Goal: Task Accomplishment & Management: Complete application form

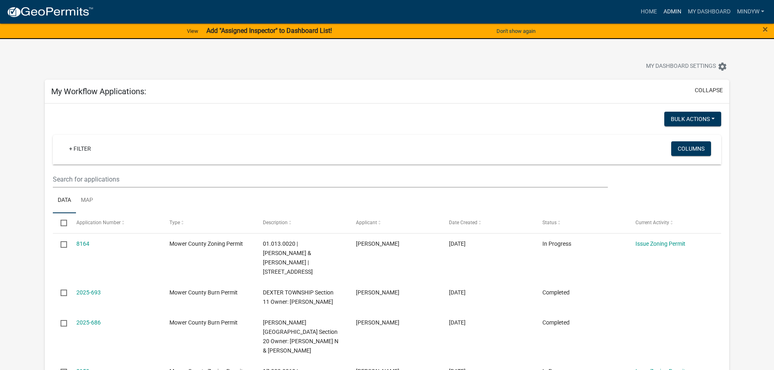
click at [668, 11] on link "Admin" at bounding box center [672, 11] width 24 height 15
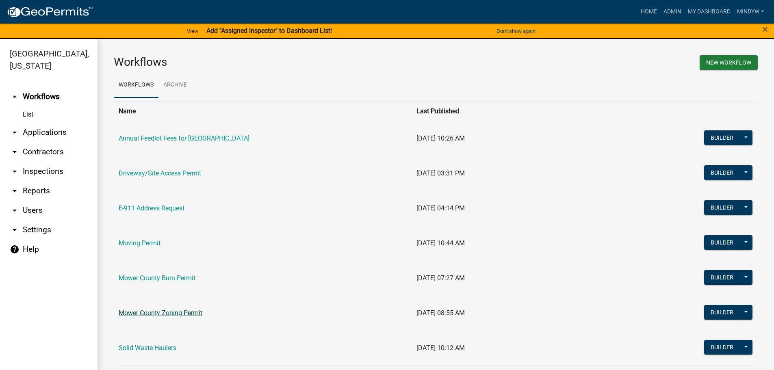
click at [170, 310] on link "Mower County Zoning Permit" at bounding box center [161, 313] width 84 height 8
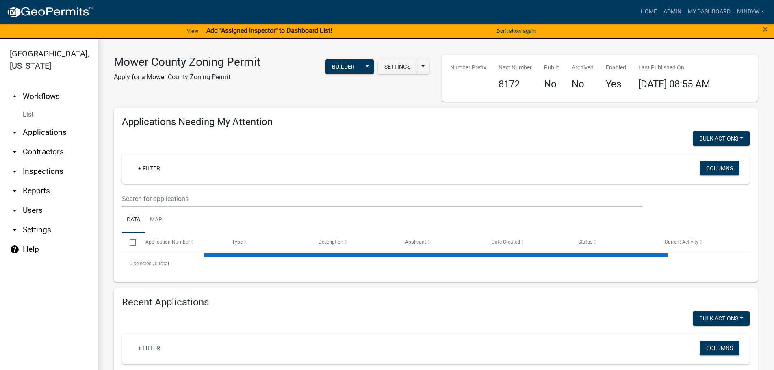
select select "1: 25"
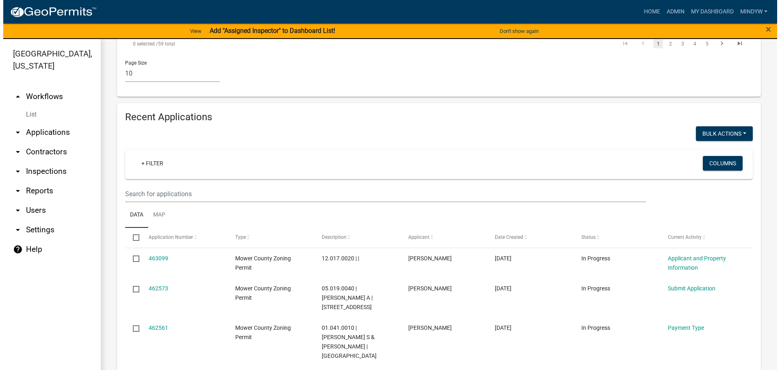
scroll to position [691, 0]
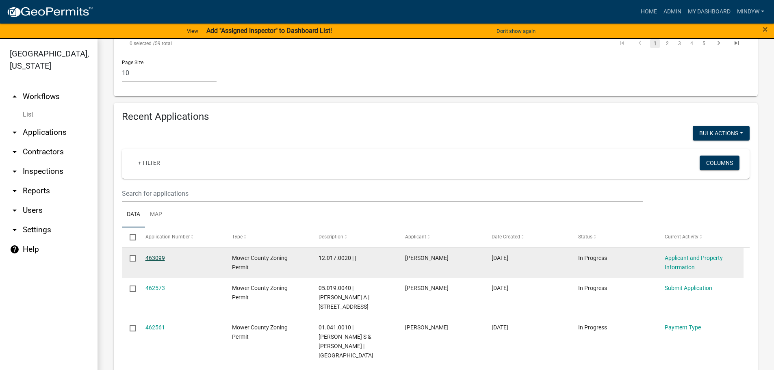
click at [147, 255] on link "463099" at bounding box center [156, 258] width 20 height 7
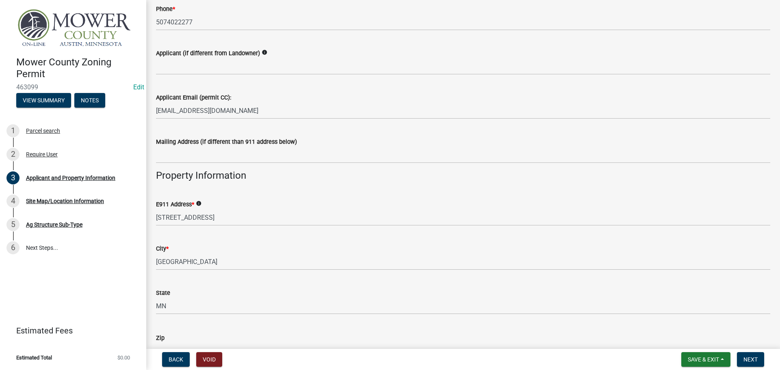
scroll to position [406, 0]
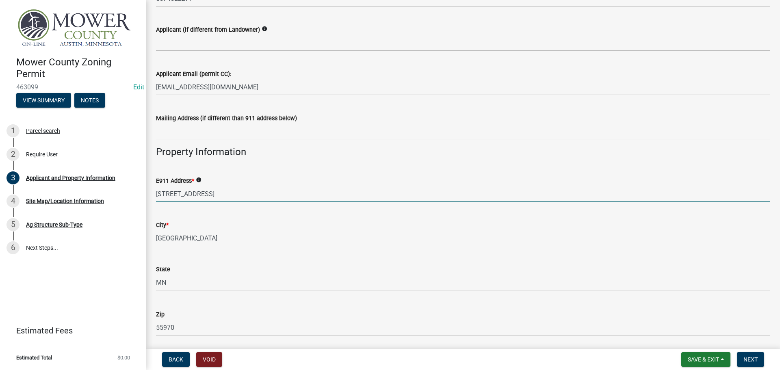
drag, startPoint x: 215, startPoint y: 195, endPoint x: 156, endPoint y: 195, distance: 58.9
click at [156, 195] on input "[STREET_ADDRESS]" at bounding box center [463, 194] width 615 height 17
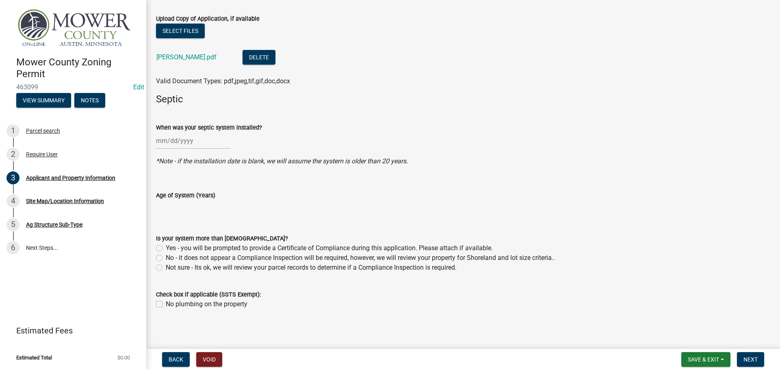
scroll to position [969, 0]
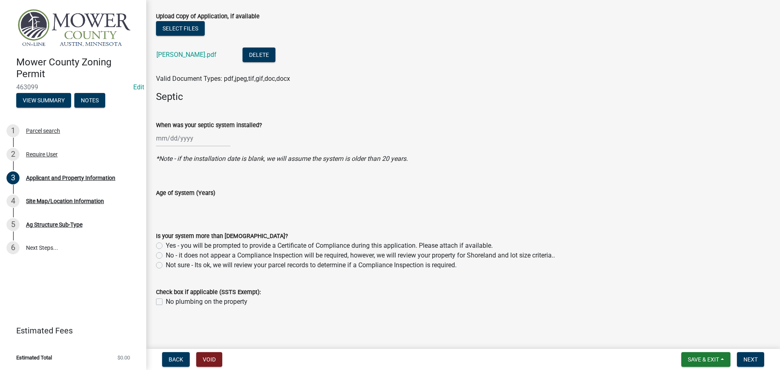
click at [166, 256] on label "No - it does not appear a Compliance Inspection will be required, however, we w…" at bounding box center [360, 256] width 389 height 10
click at [166, 256] on input "No - it does not appear a Compliance Inspection will be required, however, we w…" at bounding box center [168, 253] width 5 height 5
radio input "true"
click at [162, 137] on div at bounding box center [193, 138] width 74 height 17
select select "8"
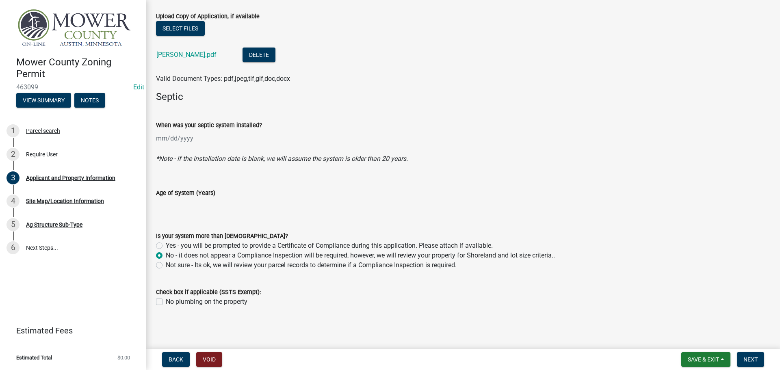
select select "2025"
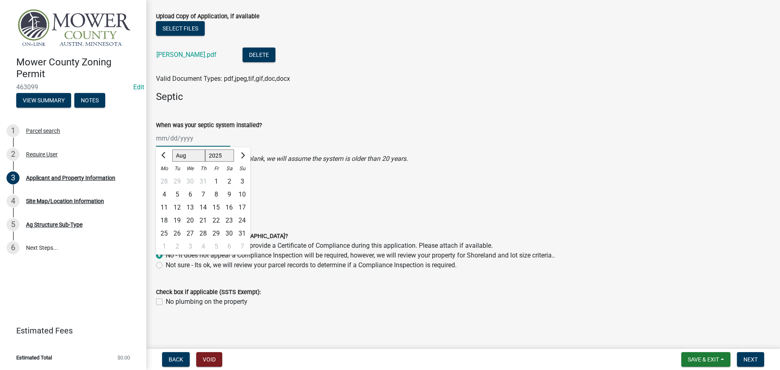
click at [165, 140] on input "When was your septic system installed?" at bounding box center [193, 138] width 74 height 17
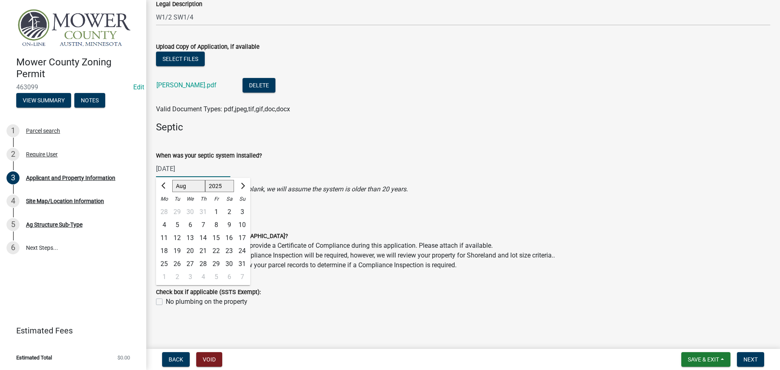
scroll to position [938, 0]
type input "[DATE]"
click at [380, 212] on div "Loading..." at bounding box center [463, 214] width 627 height 14
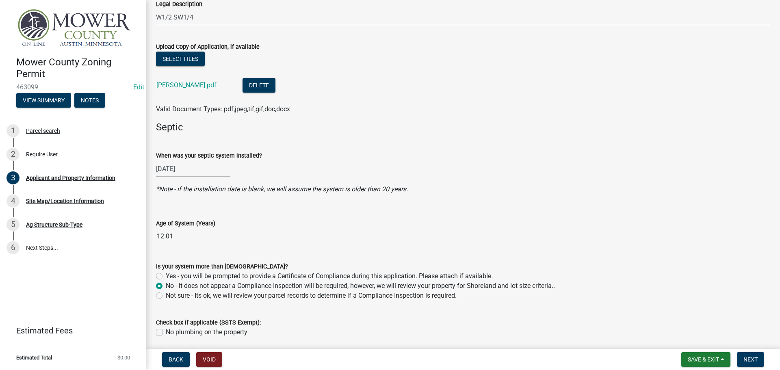
scroll to position [969, 0]
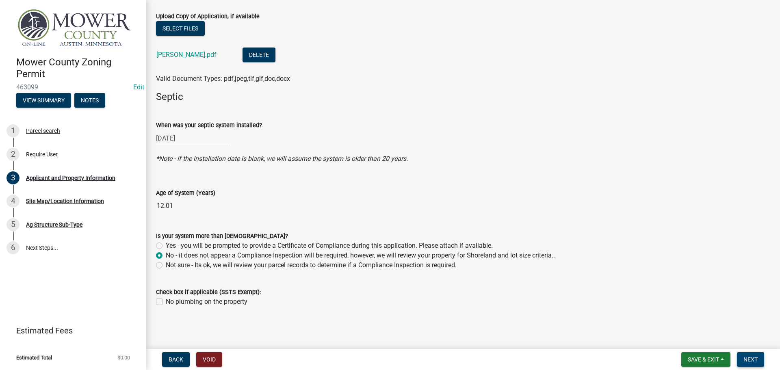
click at [761, 363] on button "Next" at bounding box center [750, 359] width 27 height 15
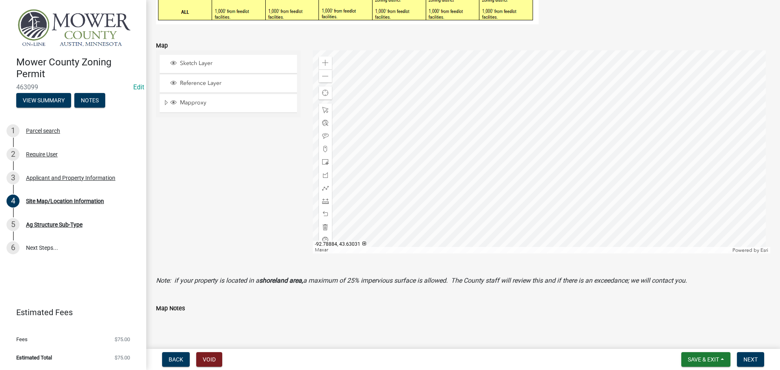
scroll to position [285, 0]
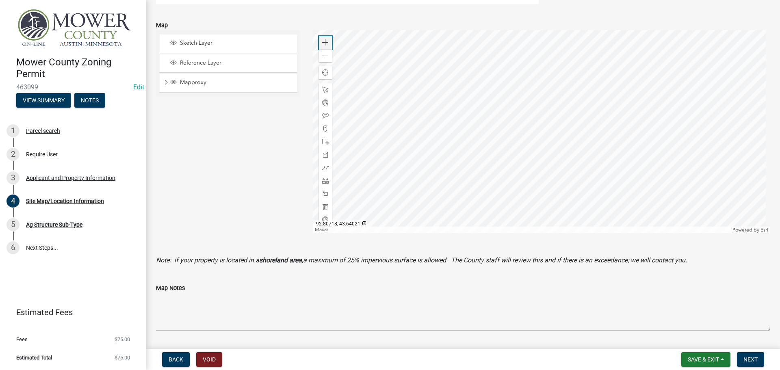
click at [324, 43] on span at bounding box center [325, 42] width 7 height 7
click at [499, 72] on div at bounding box center [542, 131] width 458 height 203
click at [324, 44] on span at bounding box center [325, 42] width 7 height 7
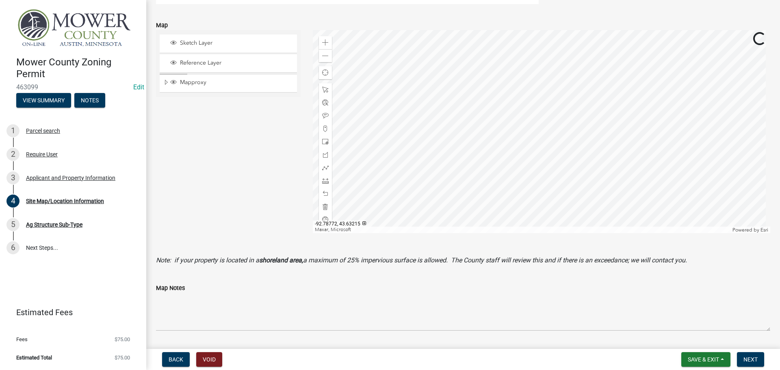
click at [569, 153] on div at bounding box center [542, 131] width 458 height 203
click at [436, 158] on div at bounding box center [542, 131] width 458 height 203
click at [324, 182] on span at bounding box center [325, 181] width 7 height 7
click at [480, 68] on div at bounding box center [542, 131] width 458 height 203
click at [481, 114] on div at bounding box center [542, 131] width 458 height 203
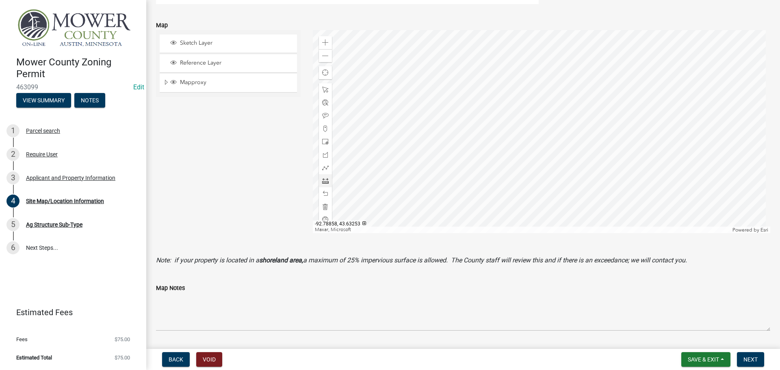
click at [435, 114] on div at bounding box center [542, 131] width 458 height 203
click at [435, 67] on div at bounding box center [542, 131] width 458 height 203
click at [481, 67] on div at bounding box center [542, 131] width 458 height 203
click at [435, 91] on div at bounding box center [542, 131] width 458 height 203
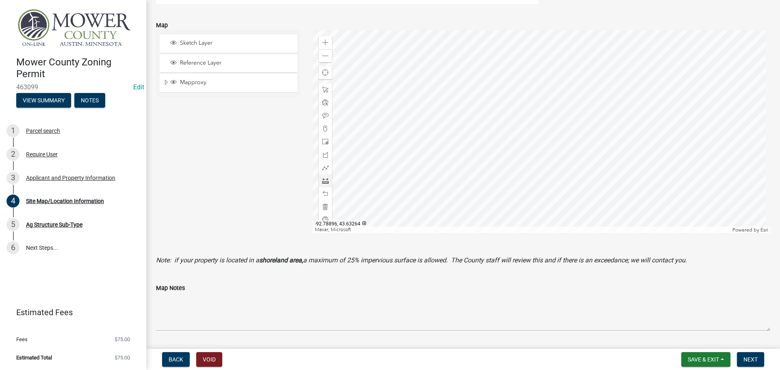
click at [377, 91] on div at bounding box center [542, 131] width 458 height 203
click at [458, 67] on div at bounding box center [542, 131] width 458 height 203
click at [458, 36] on div at bounding box center [542, 131] width 458 height 203
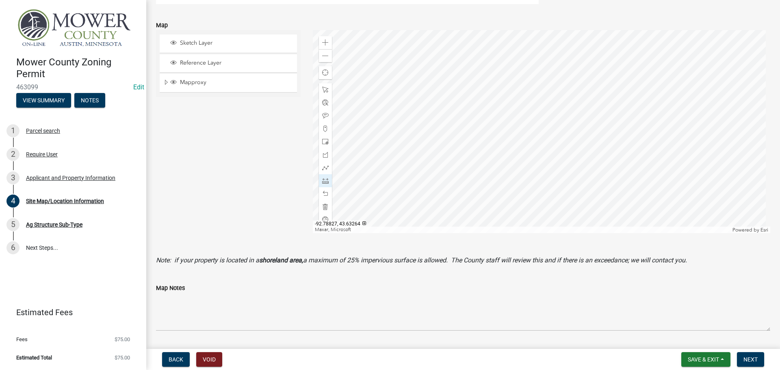
click at [481, 90] on div at bounding box center [542, 131] width 458 height 203
click at [604, 90] on div at bounding box center [542, 131] width 458 height 203
click at [455, 114] on div at bounding box center [542, 131] width 458 height 203
click at [460, 84] on div at bounding box center [542, 131] width 458 height 203
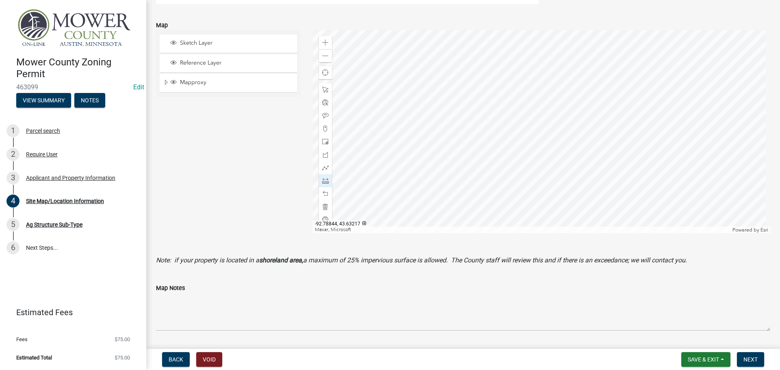
click at [461, 89] on div at bounding box center [542, 131] width 458 height 203
click at [324, 117] on span at bounding box center [325, 116] width 7 height 7
click at [499, 160] on div at bounding box center [542, 131] width 458 height 203
click at [531, 160] on div at bounding box center [542, 131] width 458 height 203
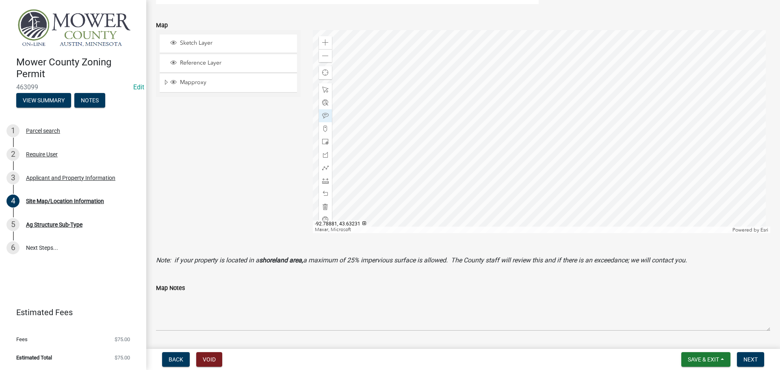
click at [397, 112] on div at bounding box center [542, 131] width 458 height 203
click at [474, 65] on div at bounding box center [542, 131] width 458 height 203
click at [322, 114] on span at bounding box center [325, 116] width 7 height 7
click at [462, 158] on div at bounding box center [542, 131] width 458 height 203
click at [753, 362] on span "Next" at bounding box center [751, 359] width 14 height 7
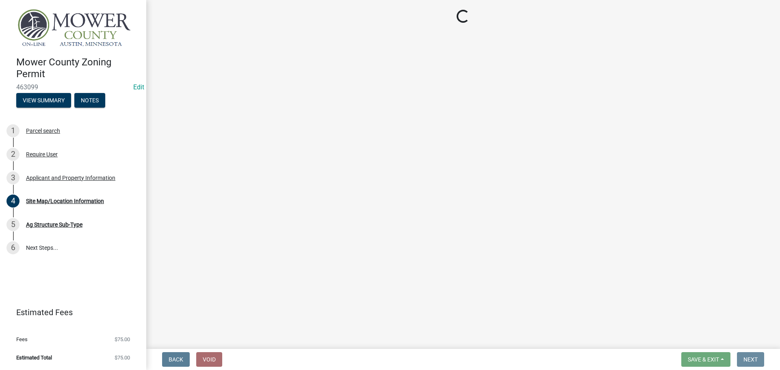
scroll to position [0, 0]
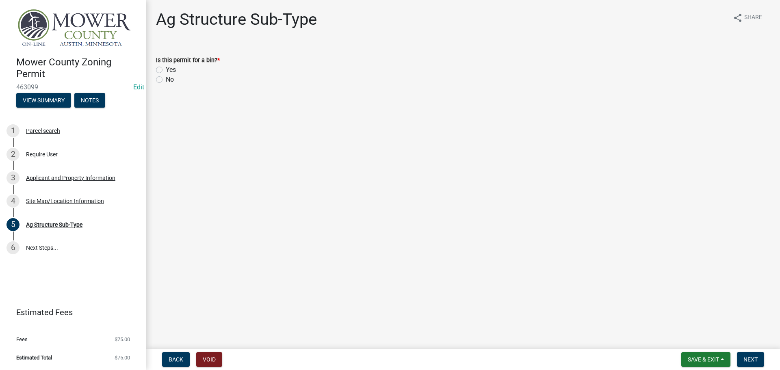
click at [166, 80] on label "No" at bounding box center [170, 80] width 8 height 10
click at [166, 80] on input "No" at bounding box center [168, 77] width 5 height 5
radio input "true"
drag, startPoint x: 658, startPoint y: 295, endPoint x: 741, endPoint y: 341, distance: 95.0
click at [725, 341] on main "Ag Structure Sub-Type share Share Is this permit for a bin? * Yes No" at bounding box center [463, 173] width 634 height 346
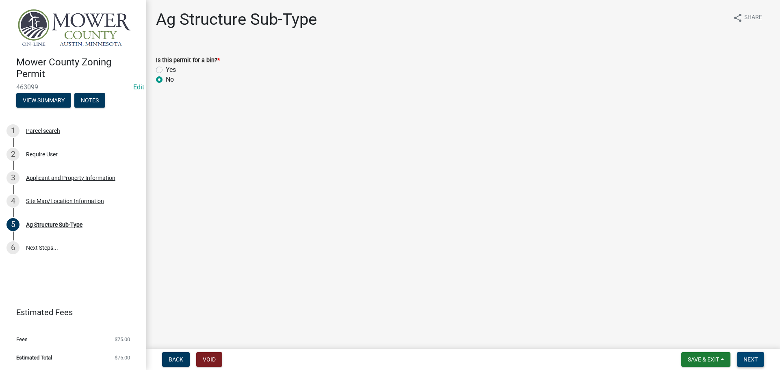
click at [755, 358] on span "Next" at bounding box center [751, 359] width 14 height 7
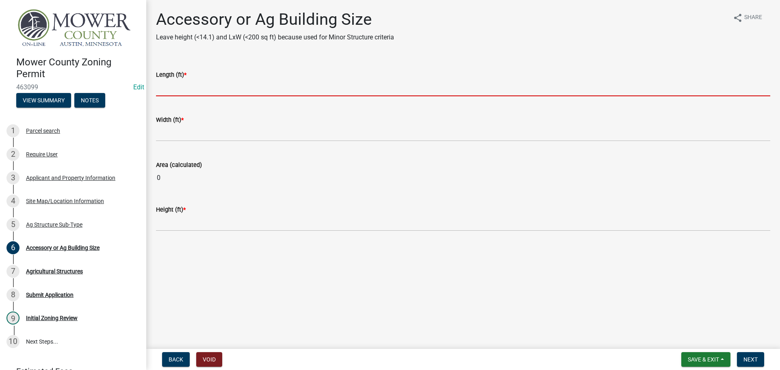
click at [200, 92] on input "text" at bounding box center [463, 88] width 615 height 17
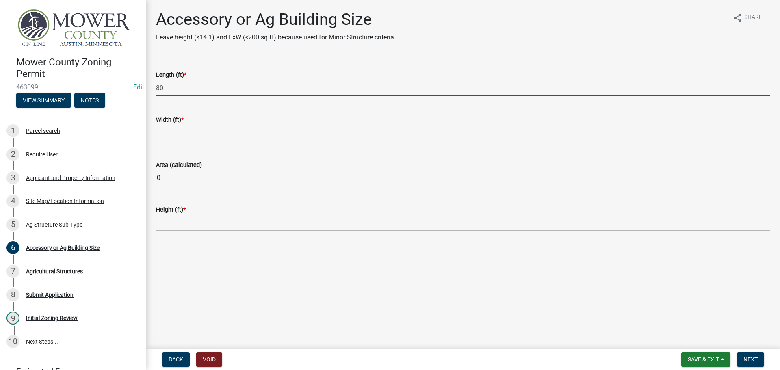
type input "80"
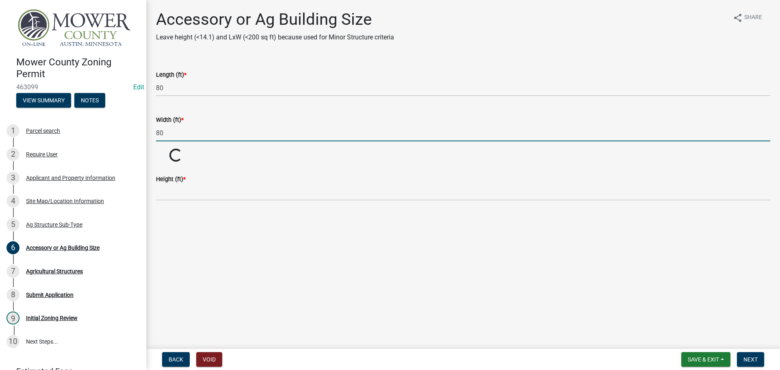
type input "80"
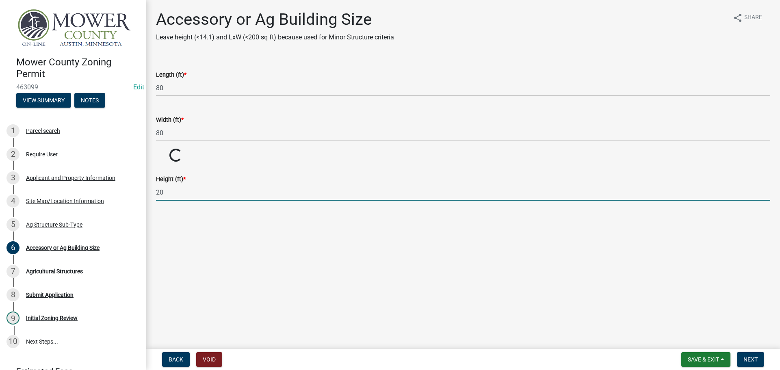
type input "20"
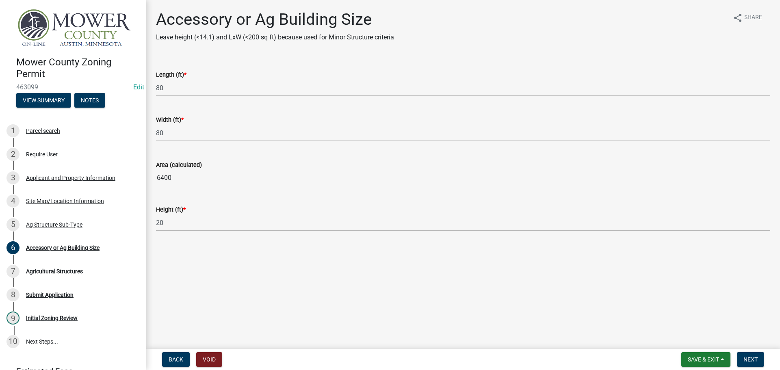
click at [736, 358] on form "Save & Exit Save Save & Exit Next" at bounding box center [722, 359] width 89 height 15
click at [741, 361] on button "Next" at bounding box center [750, 359] width 27 height 15
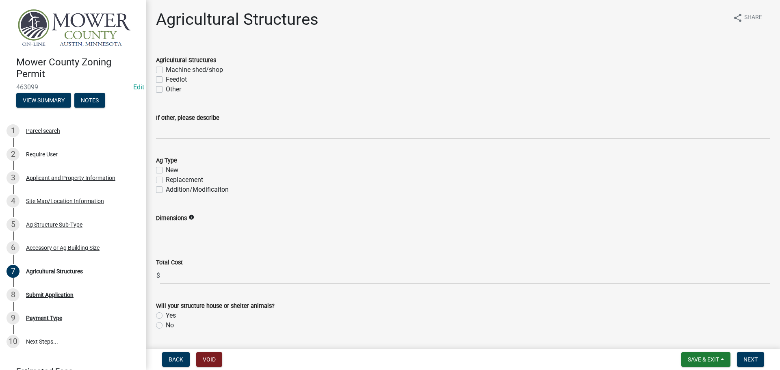
click at [166, 70] on label "Machine shed/shop" at bounding box center [194, 70] width 57 height 10
click at [166, 70] on input "Machine shed/shop" at bounding box center [168, 67] width 5 height 5
checkbox input "true"
checkbox input "false"
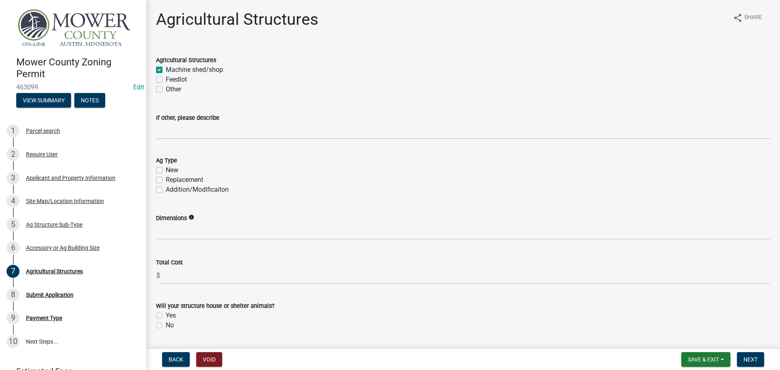
click at [166, 169] on label "New" at bounding box center [172, 170] width 13 height 10
click at [166, 169] on input "New" at bounding box center [168, 167] width 5 height 5
checkbox input "true"
checkbox input "false"
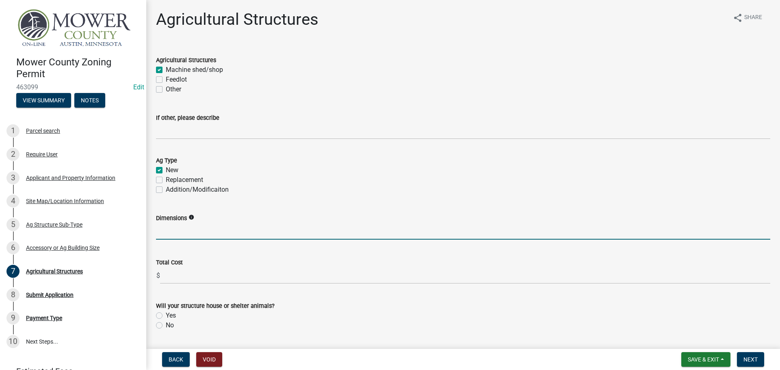
click at [182, 235] on input "Dimensions" at bounding box center [463, 231] width 615 height 17
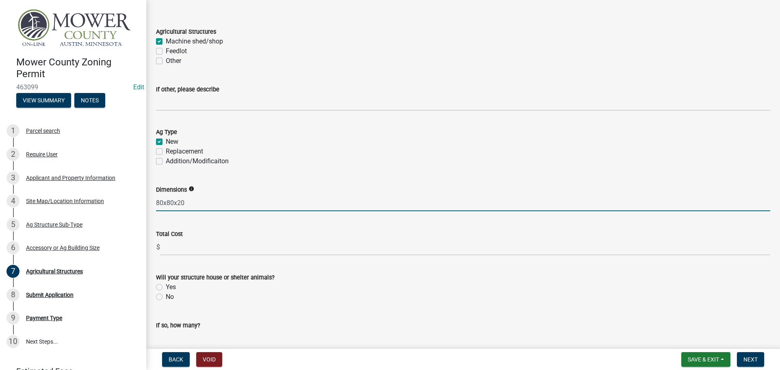
scroll to position [41, 0]
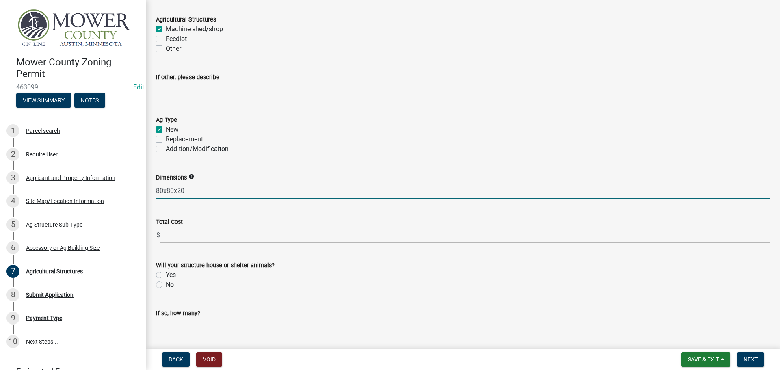
type input "80x80x20"
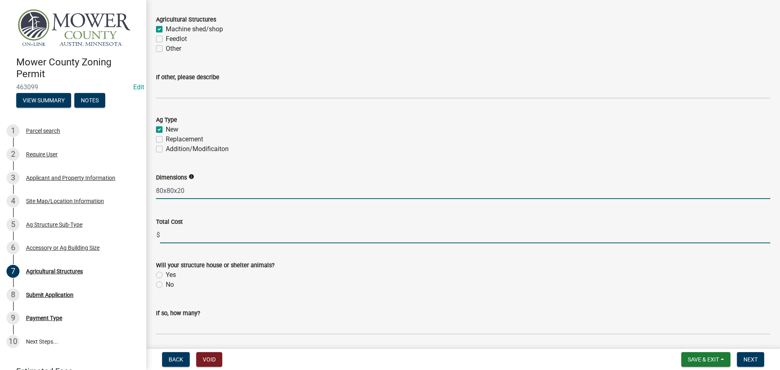
click at [186, 235] on input "text" at bounding box center [465, 235] width 610 height 17
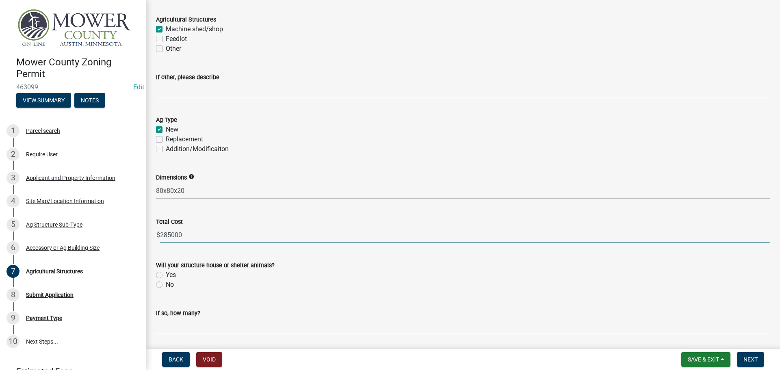
type input "285000"
click at [166, 288] on label "No" at bounding box center [170, 285] width 8 height 10
click at [166, 285] on input "No" at bounding box center [168, 282] width 5 height 5
radio input "true"
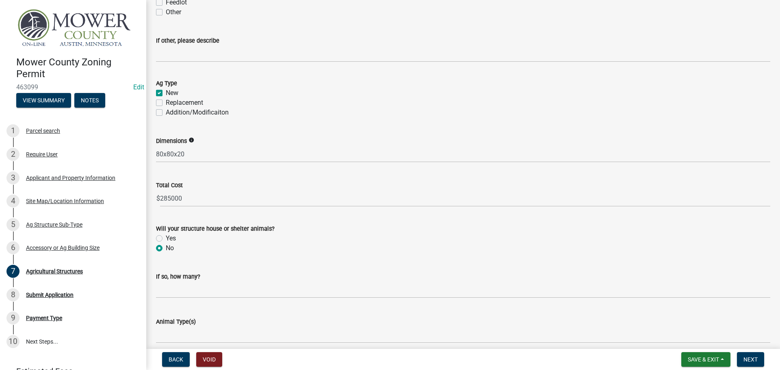
scroll to position [113, 0]
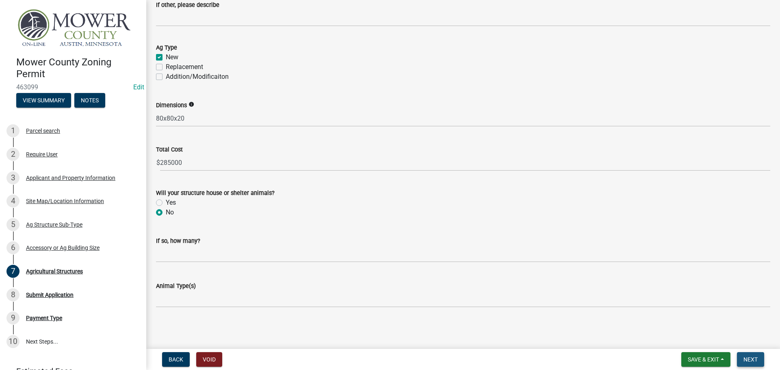
click at [748, 361] on span "Next" at bounding box center [751, 359] width 14 height 7
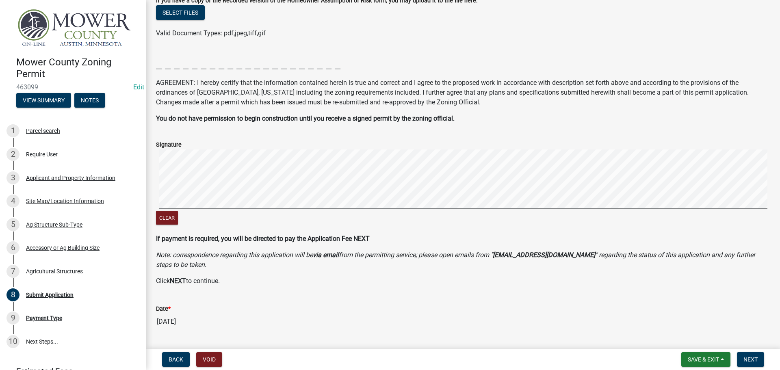
scroll to position [119, 0]
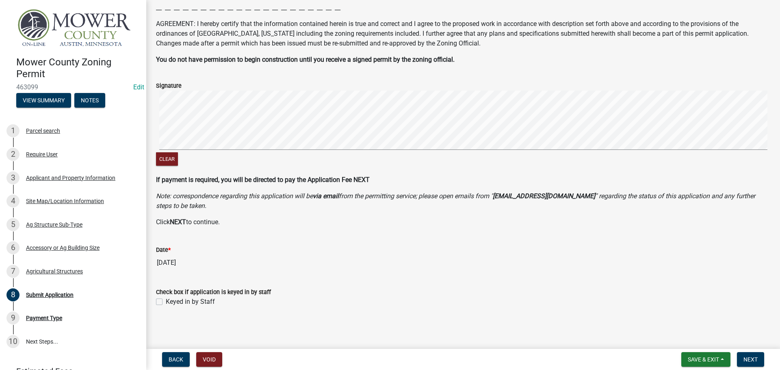
click at [166, 300] on label "Keyed in by Staff" at bounding box center [190, 302] width 49 height 10
click at [166, 300] on input "Keyed in by Staff" at bounding box center [168, 299] width 5 height 5
checkbox input "true"
click at [750, 361] on span "Next" at bounding box center [751, 359] width 14 height 7
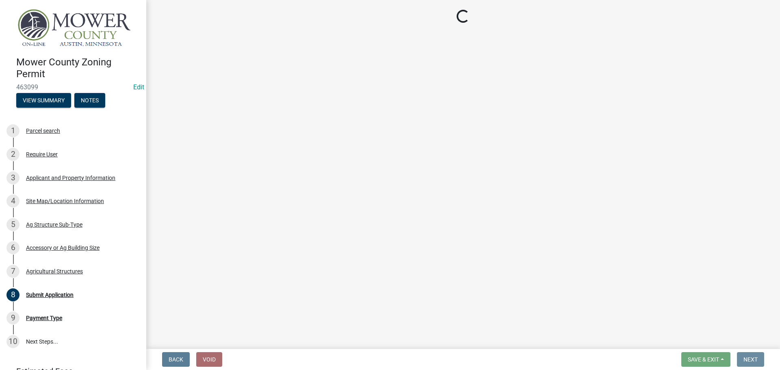
scroll to position [0, 0]
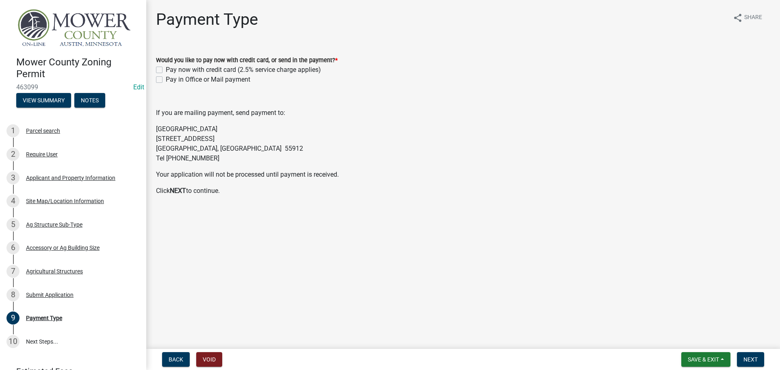
click at [166, 82] on label "Pay in Office or Mail payment" at bounding box center [208, 80] width 85 height 10
click at [166, 80] on input "Pay in Office or Mail payment" at bounding box center [168, 77] width 5 height 5
checkbox input "true"
checkbox input "false"
checkbox input "true"
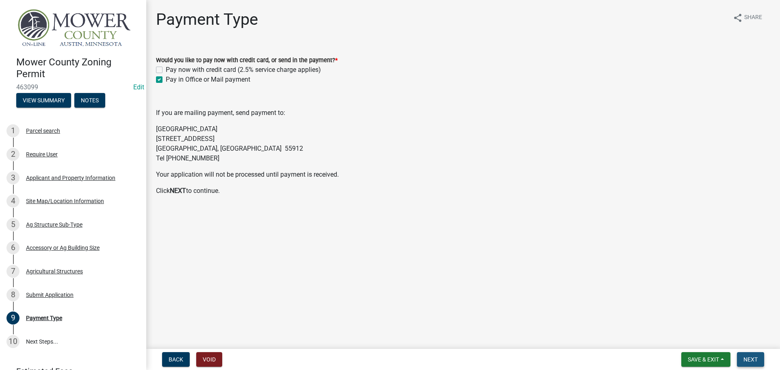
click at [749, 359] on span "Next" at bounding box center [751, 359] width 14 height 7
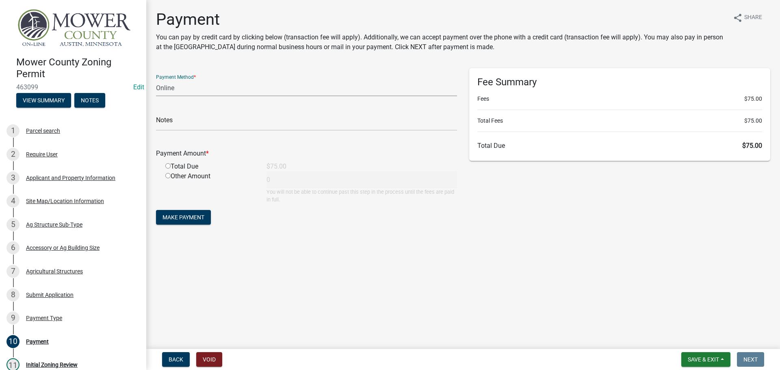
click at [157, 93] on select "Credit Card POS Check Cash Online" at bounding box center [306, 88] width 301 height 17
select select "2: 1"
click at [156, 80] on select "Credit Card POS Check Cash Online" at bounding box center [306, 88] width 301 height 17
click at [167, 166] on input "radio" at bounding box center [167, 165] width 5 height 5
radio input "true"
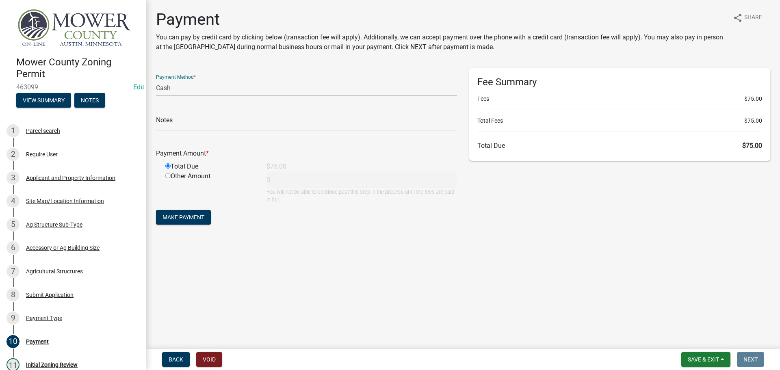
type input "75"
click at [186, 225] on form "Payment Method * Credit Card POS Check Cash Online Notes Payment Amount * Total…" at bounding box center [306, 147] width 301 height 159
click at [186, 220] on span "Make Payment" at bounding box center [184, 217] width 42 height 7
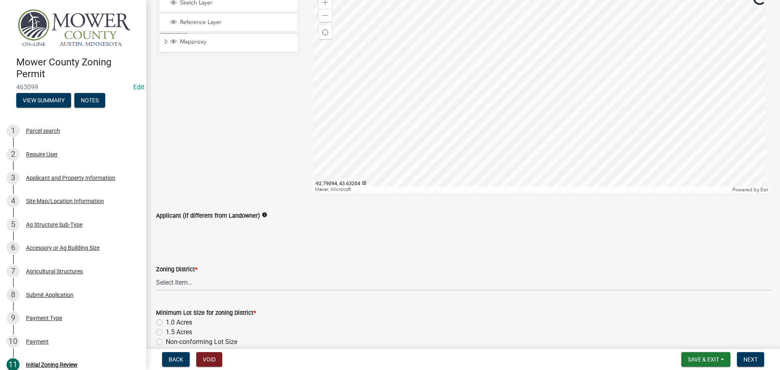
scroll to position [122, 0]
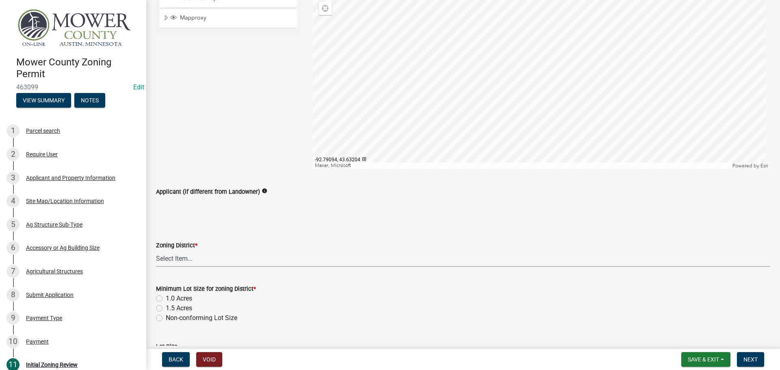
click at [182, 265] on select "Select Item... Agricultural District Rural Management District Urban Expansion …" at bounding box center [463, 258] width 615 height 17
click at [156, 250] on select "Select Item... Agricultural District Rural Management District Urban Expansion …" at bounding box center [463, 258] width 615 height 17
select select "b3482f8c-74ac-4d6a-bff7-6eca71038996"
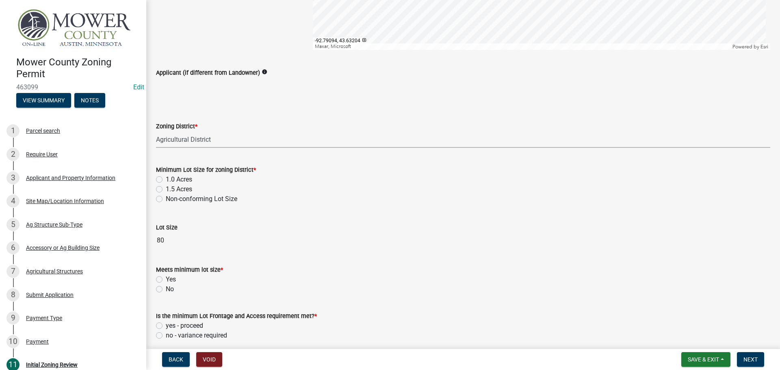
scroll to position [285, 0]
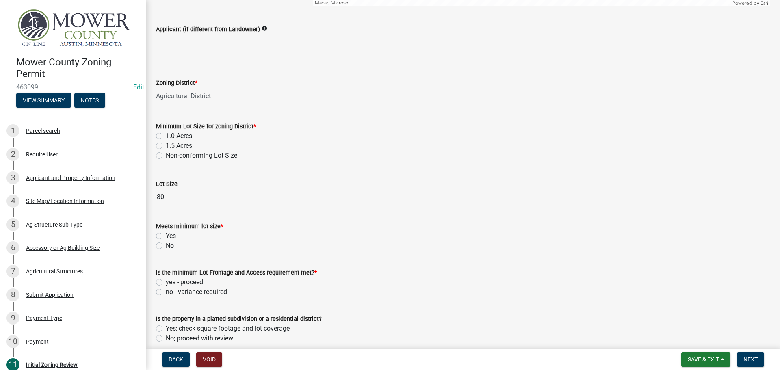
click at [166, 147] on label "1.5 Acres" at bounding box center [179, 146] width 26 height 10
click at [166, 146] on input "1.5 Acres" at bounding box center [168, 143] width 5 height 5
radio input "true"
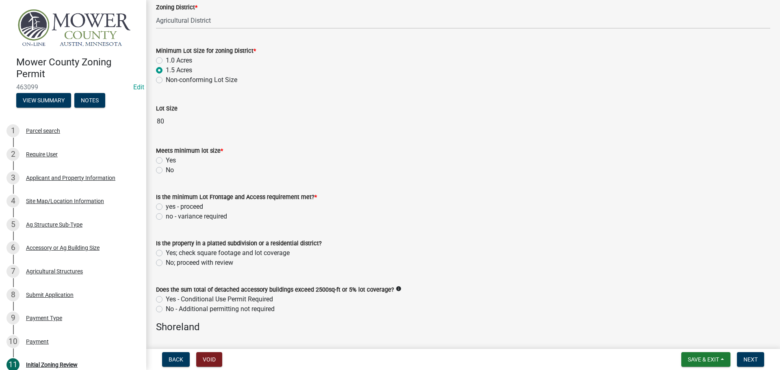
scroll to position [366, 0]
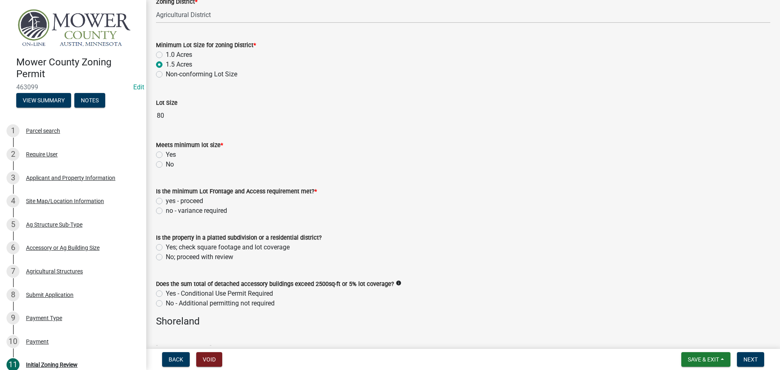
click at [166, 154] on label "Yes" at bounding box center [171, 155] width 10 height 10
click at [166, 154] on input "Yes" at bounding box center [168, 152] width 5 height 5
radio input "true"
click at [166, 201] on label "yes - proceed" at bounding box center [184, 201] width 37 height 10
click at [166, 201] on input "yes - proceed" at bounding box center [168, 198] width 5 height 5
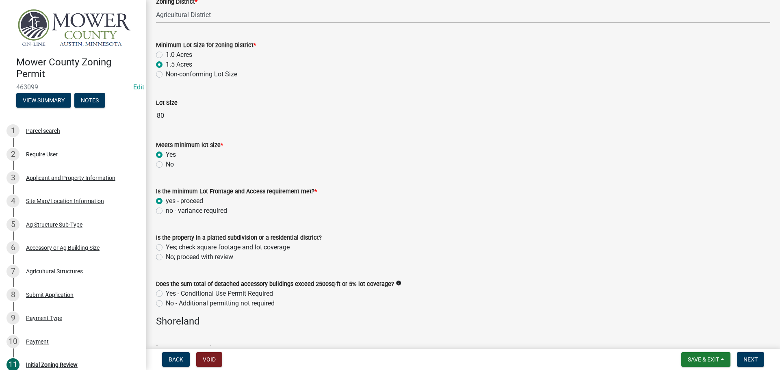
radio input "true"
click at [166, 257] on label "No; proceed with review" at bounding box center [199, 257] width 67 height 10
click at [166, 257] on input "No; proceed with review" at bounding box center [168, 254] width 5 height 5
radio input "true"
click at [166, 304] on label "No - Additional permitting not required" at bounding box center [220, 304] width 109 height 10
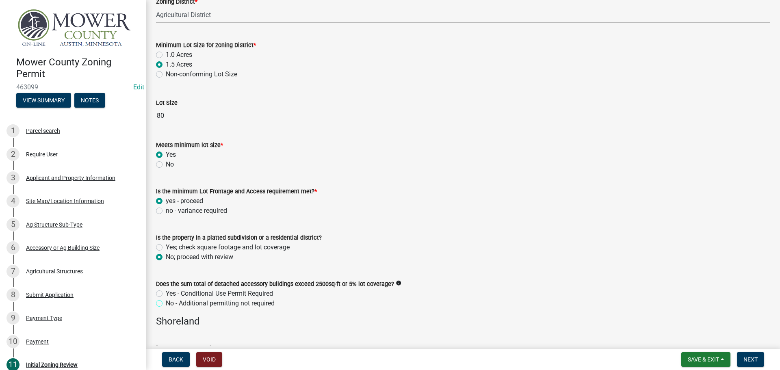
click at [166, 304] on input "No - Additional permitting not required" at bounding box center [168, 301] width 5 height 5
radio input "true"
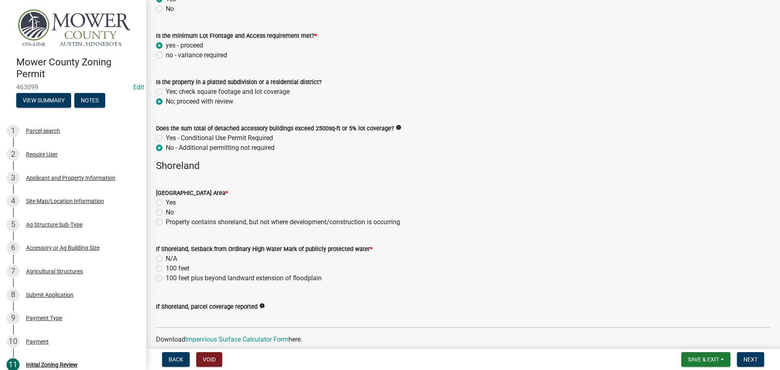
scroll to position [528, 0]
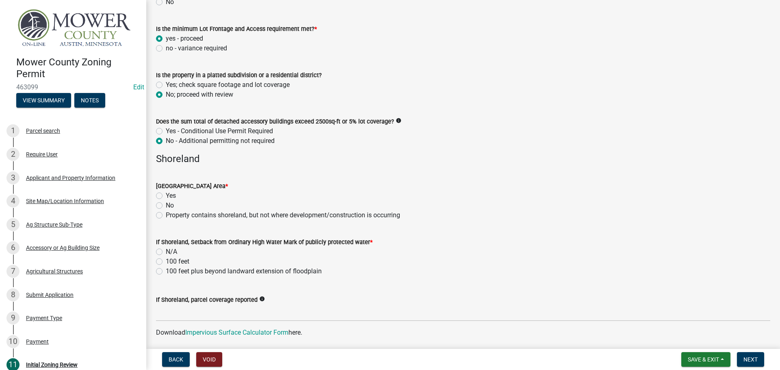
click at [166, 207] on label "No" at bounding box center [170, 206] width 8 height 10
click at [166, 206] on input "No" at bounding box center [168, 203] width 5 height 5
radio input "true"
click at [166, 252] on label "N/A" at bounding box center [171, 252] width 11 height 10
click at [166, 252] on input "N/A" at bounding box center [168, 249] width 5 height 5
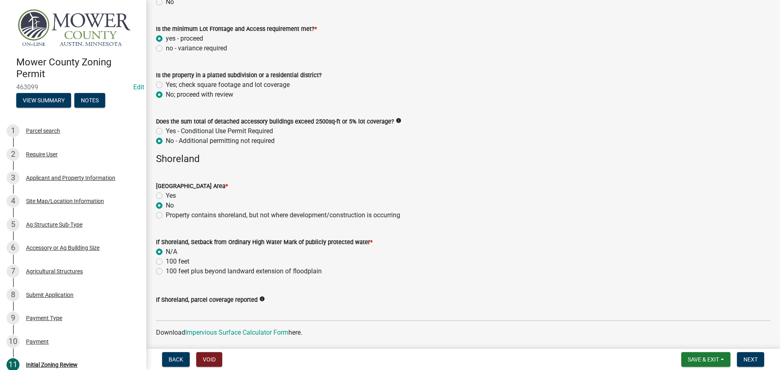
radio input "true"
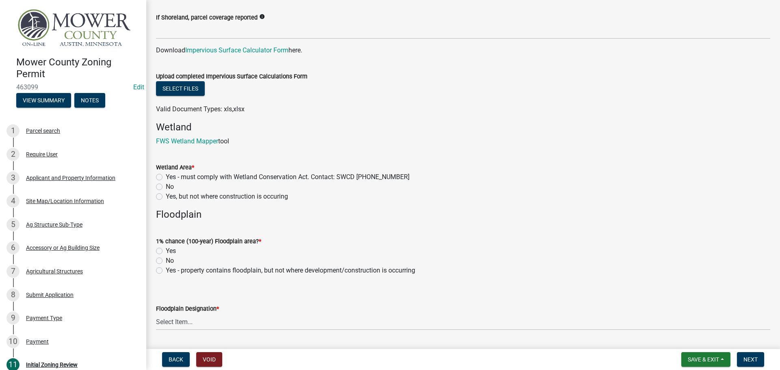
scroll to position [813, 0]
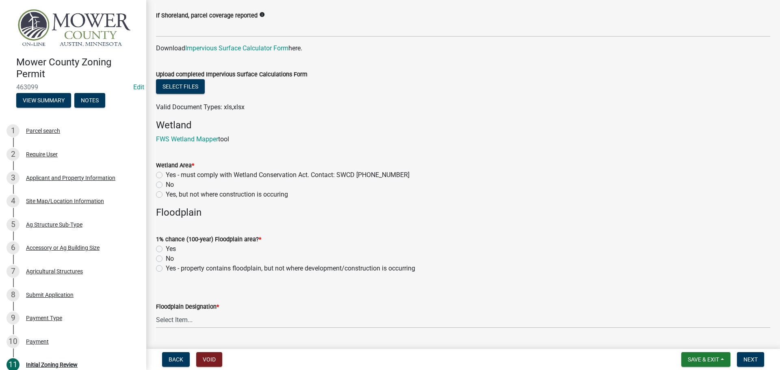
click at [166, 185] on label "No" at bounding box center [170, 185] width 8 height 10
click at [166, 185] on input "No" at bounding box center [168, 182] width 5 height 5
radio input "true"
click at [166, 259] on label "No" at bounding box center [170, 259] width 8 height 10
click at [166, 259] on input "No" at bounding box center [168, 256] width 5 height 5
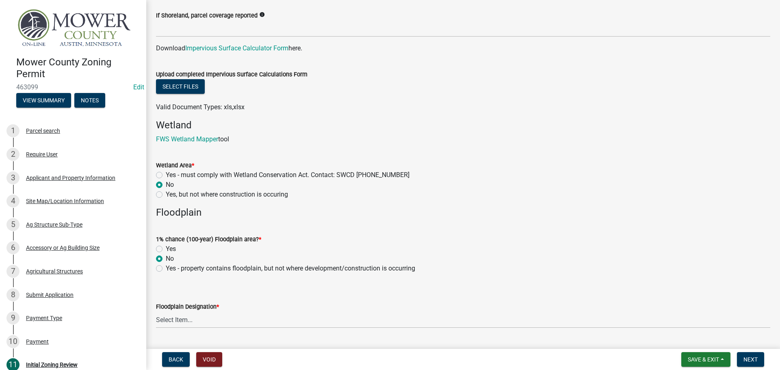
radio input "true"
click at [189, 320] on select "Select Item... FEMA Zone X, unshaded: Area of minimal flood risk FEMA Zone X, s…" at bounding box center [463, 320] width 615 height 17
click at [156, 312] on select "Select Item... FEMA Zone X, unshaded: Area of minimal flood risk FEMA Zone X, s…" at bounding box center [463, 320] width 615 height 17
select select "dde31415-e60a-4751-ae01-743b3f90a971"
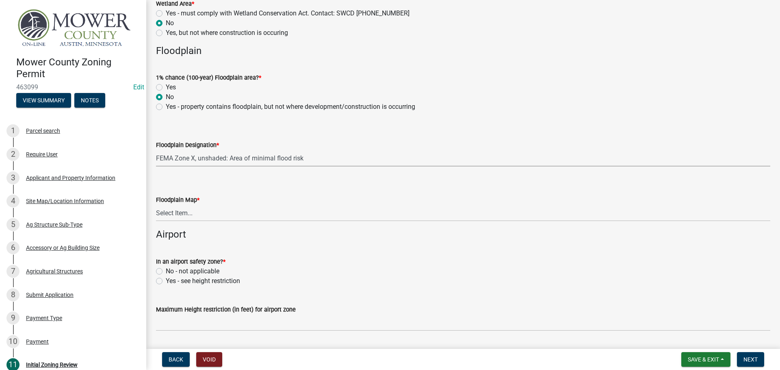
scroll to position [975, 0]
click at [236, 217] on select "Select Item... Community 270307; Panel #27099________ COMMUNITY 270307 PANEL # …" at bounding box center [463, 212] width 615 height 17
click at [156, 204] on select "Select Item... Community 270307; Panel #27099________ COMMUNITY 270307 PANEL # …" at bounding box center [463, 212] width 615 height 17
select select "c1ba8792-7dea-4b42-a337-3967b5d93708"
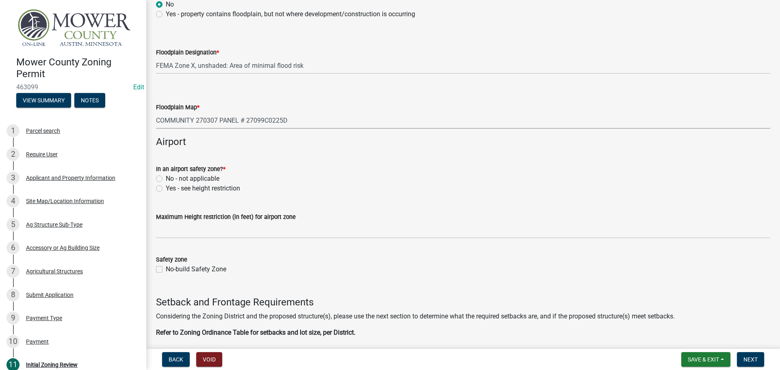
scroll to position [1097, 0]
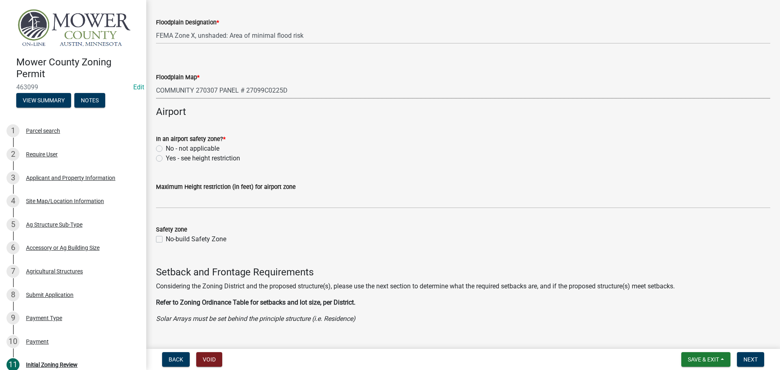
click at [166, 148] on label "No - not applicable" at bounding box center [193, 149] width 54 height 10
click at [166, 148] on input "No - not applicable" at bounding box center [168, 146] width 5 height 5
radio input "true"
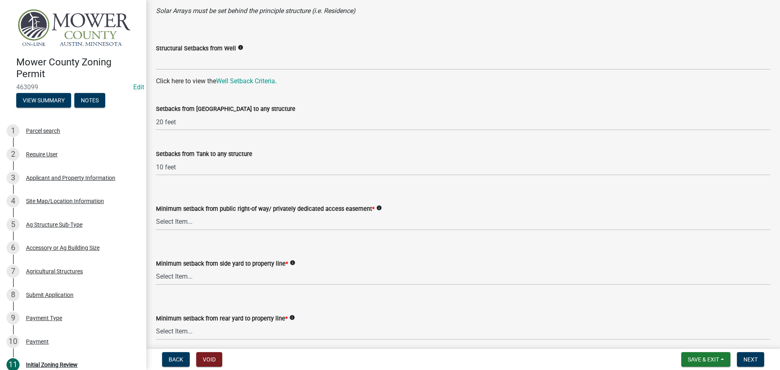
scroll to position [1423, 0]
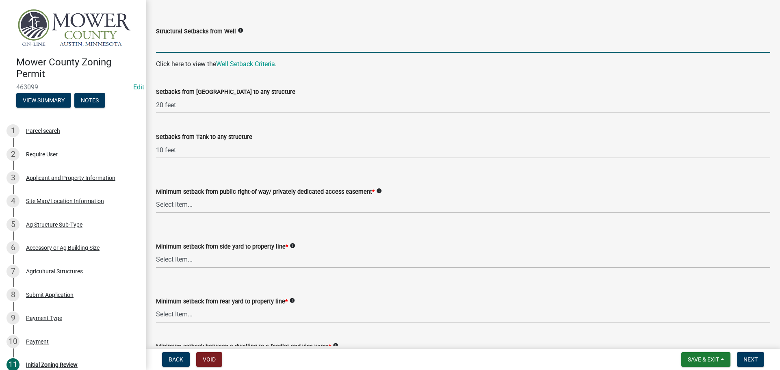
click at [178, 39] on input "Structural Setbacks from Well" at bounding box center [463, 44] width 615 height 17
type input "3Ft"
click at [200, 213] on select "Select Item... 25 feet 40 feet 90 feet from Trunk Highways 25 feet* double fron…" at bounding box center [463, 205] width 615 height 17
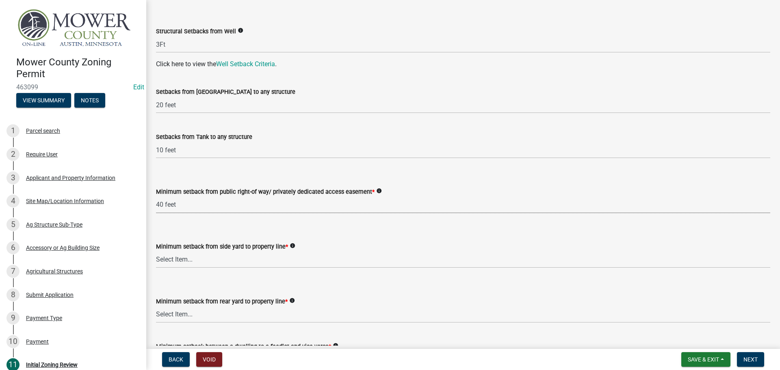
click at [156, 197] on select "Select Item... 25 feet 40 feet 90 feet from Trunk Highways 25 feet* double fron…" at bounding box center [463, 205] width 615 height 17
select select "c47060ae-5a59-4598-aaca-6dd441bdfcfe"
click at [206, 256] on select "Select Item... 5 feet 20 feet 30 feet 40 feet 75 feet Livestock (not a feedlot)…" at bounding box center [463, 260] width 615 height 17
click at [156, 252] on select "Select Item... 5 feet 20 feet 30 feet 40 feet 75 feet Livestock (not a feedlot)…" at bounding box center [463, 260] width 615 height 17
select select "9a9d9ea8-ba4c-4382-ad6b-de95ff89fc1c"
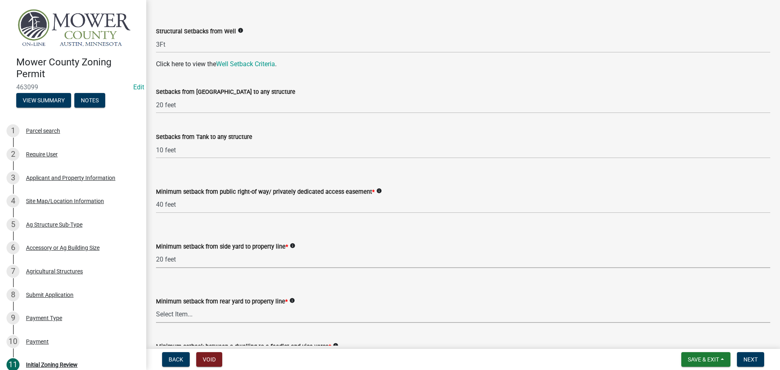
click at [213, 316] on select "Select Item... 20 feet 25 feet 40 feet 50 feet Livestock (not a feedlot), fur-b…" at bounding box center [463, 314] width 615 height 17
click at [156, 306] on select "Select Item... 20 feet 25 feet 40 feet 50 feet Livestock (not a feedlot), fur-b…" at bounding box center [463, 314] width 615 height 17
select select "aed63dd0-ddda-46d5-8ef8-3a5d93ffbb59"
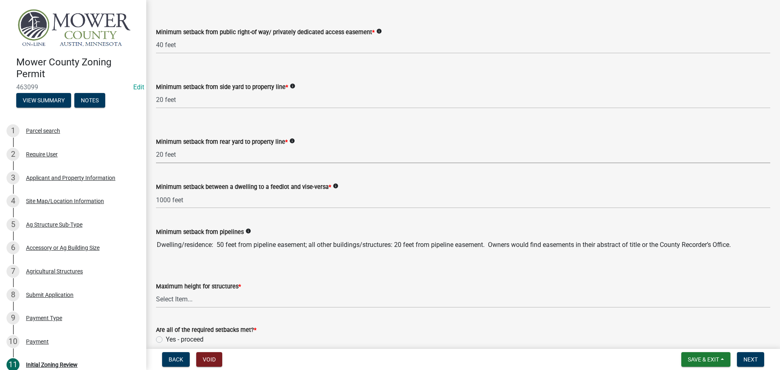
scroll to position [1626, 0]
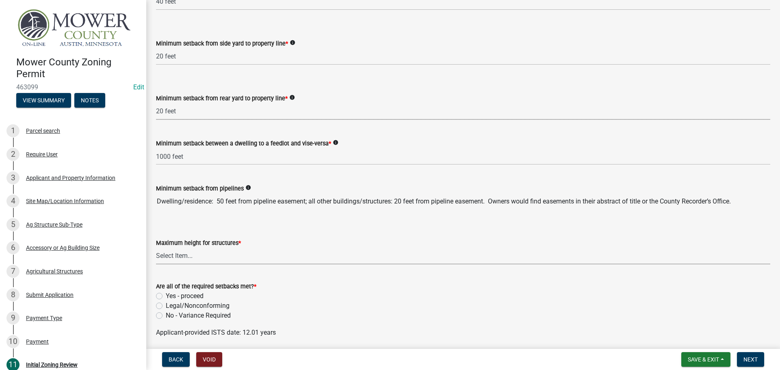
click at [235, 258] on select "Select Item... 35 feet 45 feet Agricultural Structure - exempt Other structure …" at bounding box center [463, 256] width 615 height 17
click at [156, 248] on select "Select Item... 35 feet 45 feet Agricultural Structure - exempt Other structure …" at bounding box center [463, 256] width 615 height 17
select select "f85b0be6-0ba0-4e52-abd8-9a831d915a76"
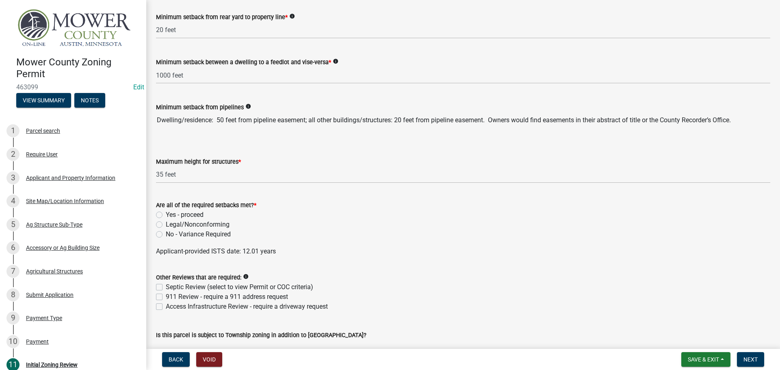
click at [166, 217] on label "Yes - proceed" at bounding box center [185, 215] width 38 height 10
click at [166, 215] on input "Yes - proceed" at bounding box center [168, 212] width 5 height 5
radio input "true"
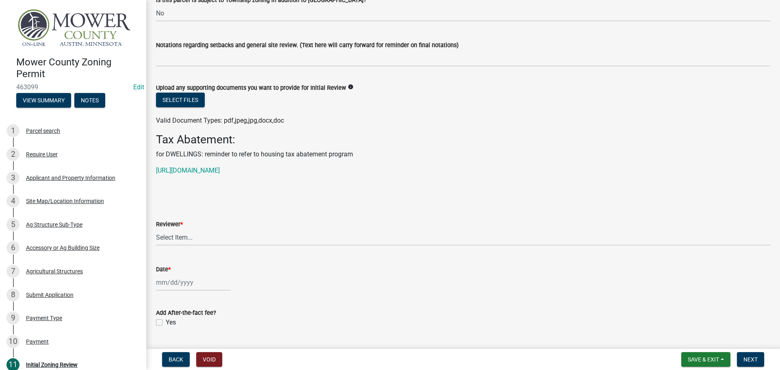
scroll to position [2073, 0]
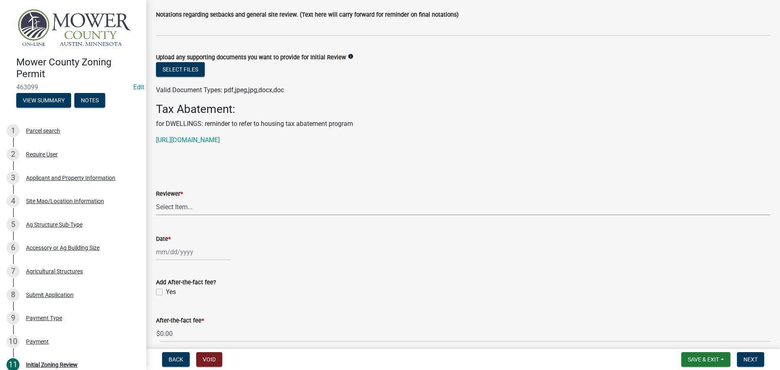
click at [198, 204] on select "Select Item... [PERSON_NAME] [PERSON_NAME] [PERSON_NAME] [PERSON_NAME] [PERSON_…" at bounding box center [463, 207] width 615 height 17
click at [156, 199] on select "Select Item... [PERSON_NAME] [PERSON_NAME] [PERSON_NAME] [PERSON_NAME] [PERSON_…" at bounding box center [463, 207] width 615 height 17
select select "d30c6f89-be7e-468b-bfd6-a0324d9e8ee6"
click at [196, 257] on div at bounding box center [193, 252] width 74 height 17
select select "8"
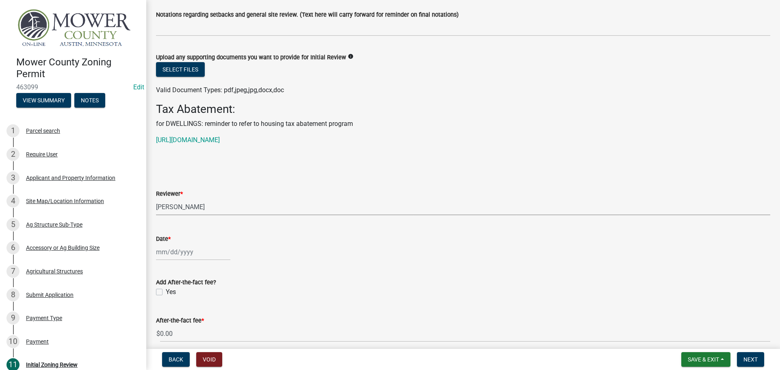
select select "2025"
click at [191, 195] on div "13" at bounding box center [190, 195] width 13 height 13
type input "[DATE]"
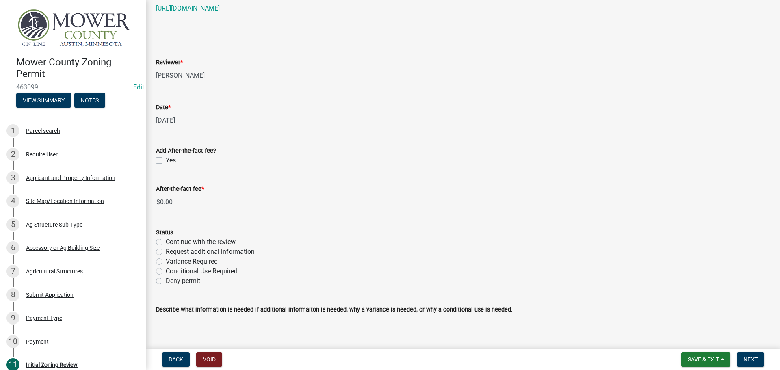
scroll to position [2235, 0]
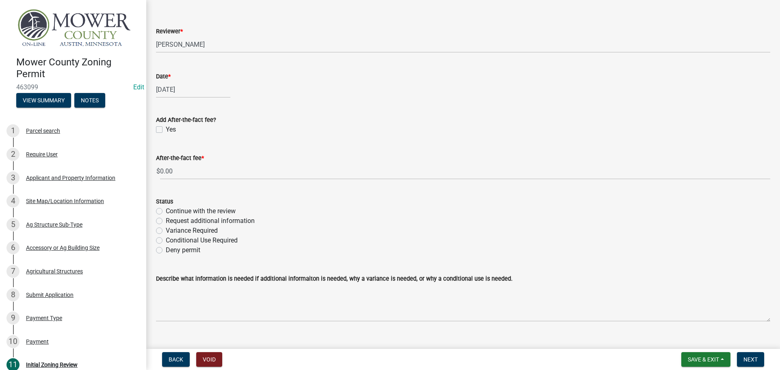
drag, startPoint x: 159, startPoint y: 211, endPoint x: 209, endPoint y: 225, distance: 51.7
click at [166, 211] on label "Continue with the review" at bounding box center [201, 211] width 70 height 10
click at [166, 211] on input "Continue with the review" at bounding box center [168, 208] width 5 height 5
radio input "true"
click at [760, 357] on button "Next" at bounding box center [750, 359] width 27 height 15
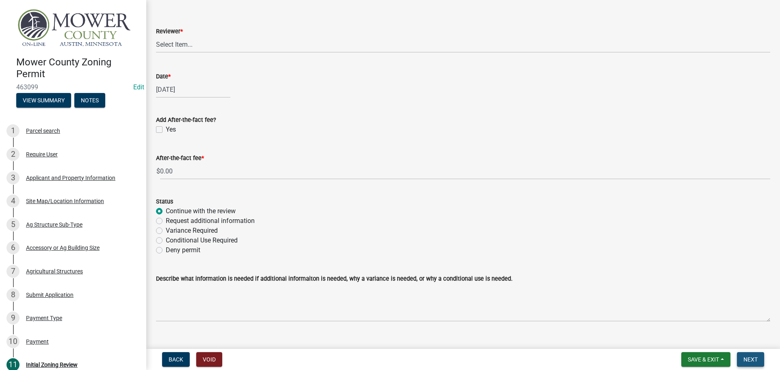
scroll to position [0, 0]
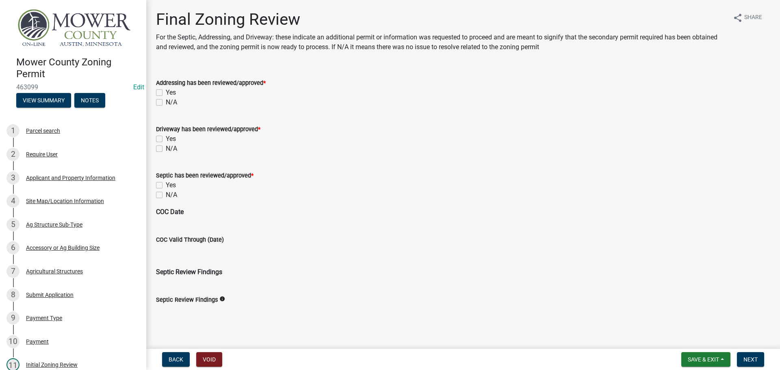
click at [166, 102] on label "N/A" at bounding box center [171, 103] width 11 height 10
click at [166, 102] on input "N/A" at bounding box center [168, 100] width 5 height 5
checkbox input "true"
checkbox input "false"
checkbox input "true"
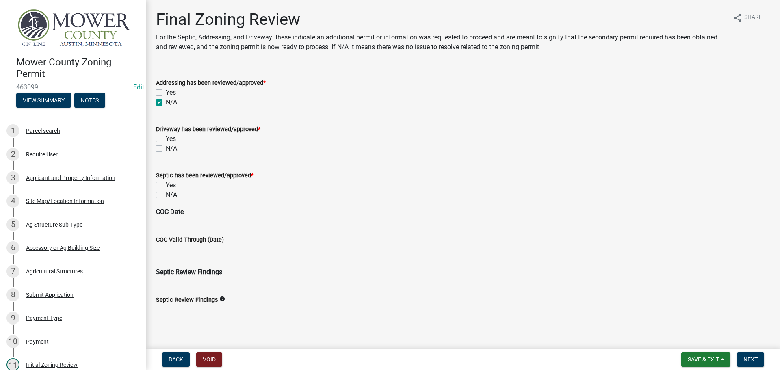
click at [166, 147] on label "N/A" at bounding box center [171, 149] width 11 height 10
click at [166, 147] on input "N/A" at bounding box center [168, 146] width 5 height 5
checkbox input "true"
checkbox input "false"
checkbox input "true"
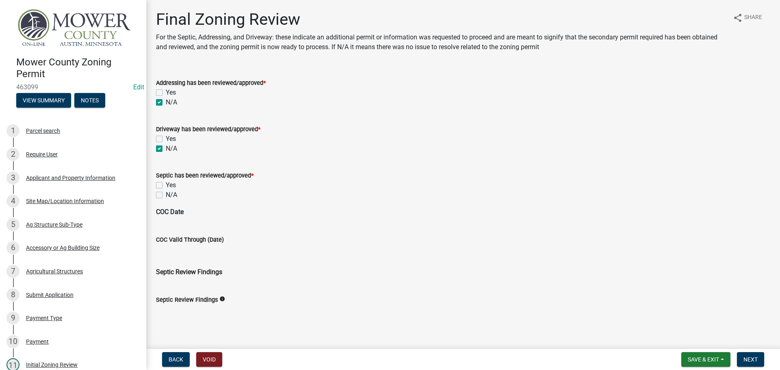
click at [166, 195] on label "N/A" at bounding box center [171, 195] width 11 height 10
click at [166, 195] on input "N/A" at bounding box center [168, 192] width 5 height 5
checkbox input "true"
checkbox input "false"
checkbox input "true"
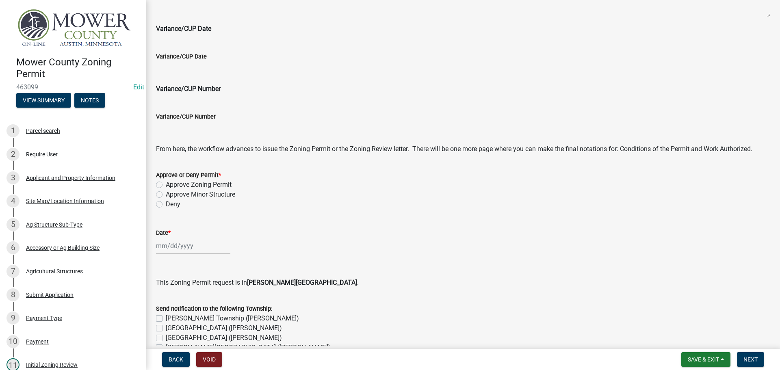
scroll to position [366, 0]
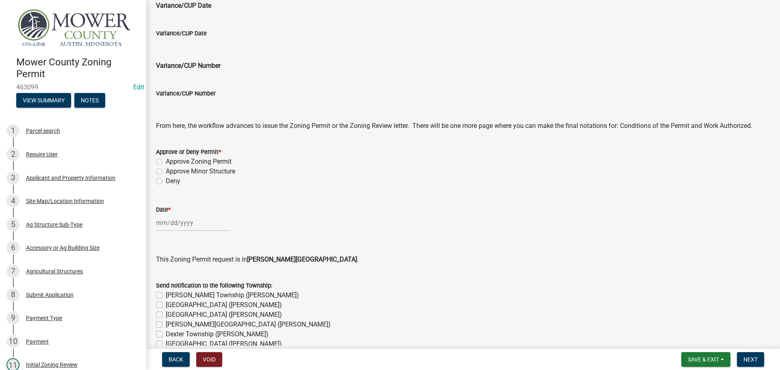
click at [166, 160] on label "Approve Zoning Permit" at bounding box center [199, 162] width 66 height 10
click at [166, 160] on input "Approve Zoning Permit" at bounding box center [168, 159] width 5 height 5
radio input "true"
click at [175, 225] on div at bounding box center [193, 223] width 74 height 17
select select "8"
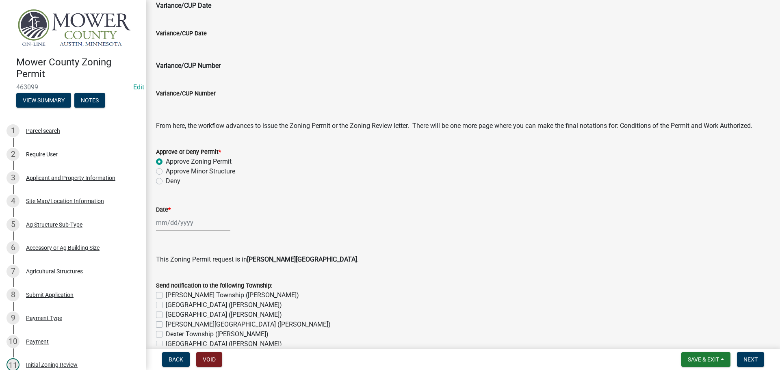
select select "2025"
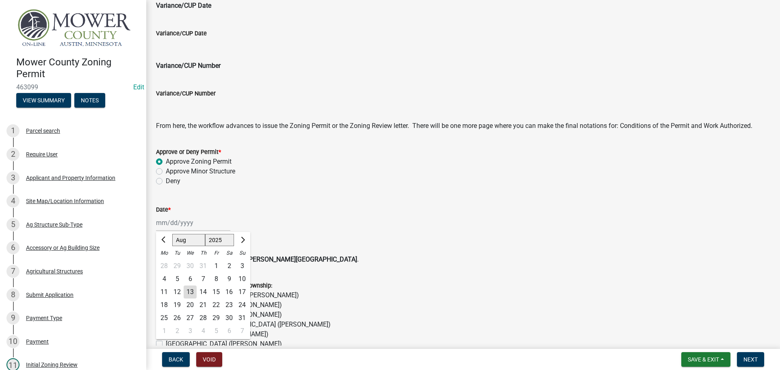
click at [191, 291] on div "13" at bounding box center [190, 292] width 13 height 13
type input "[DATE]"
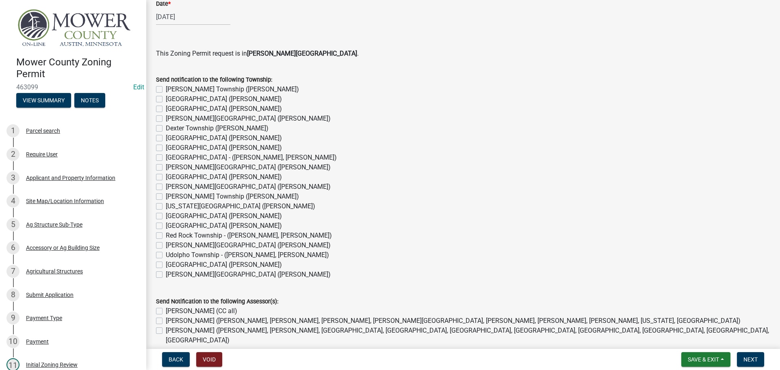
scroll to position [610, 0]
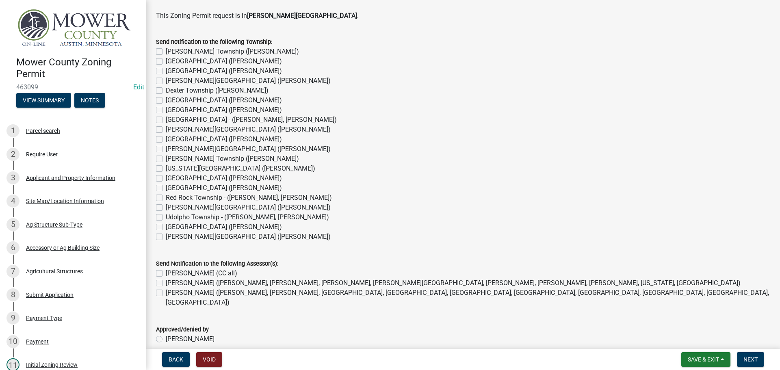
click at [166, 159] on label "[PERSON_NAME] Township ([PERSON_NAME])" at bounding box center [232, 159] width 133 height 10
click at [166, 159] on input "[PERSON_NAME] Township ([PERSON_NAME])" at bounding box center [168, 156] width 5 height 5
checkbox input "true"
checkbox input "false"
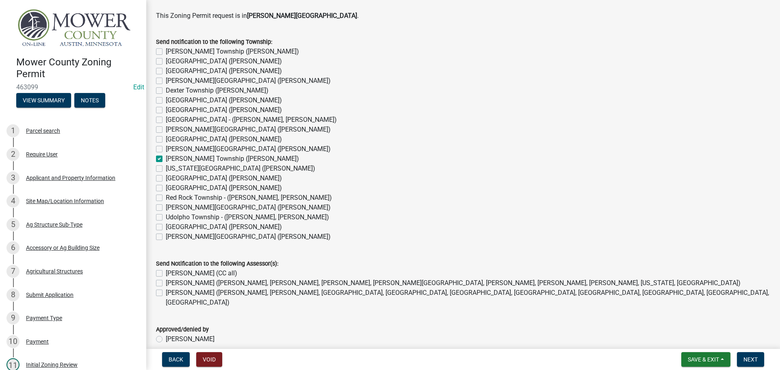
checkbox input "false"
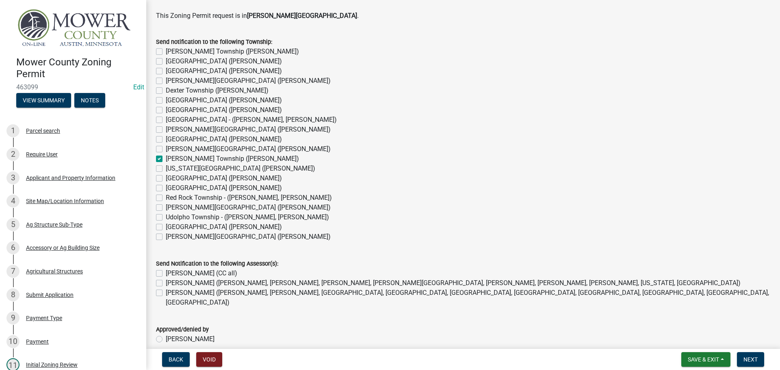
checkbox input "false"
checkbox input "true"
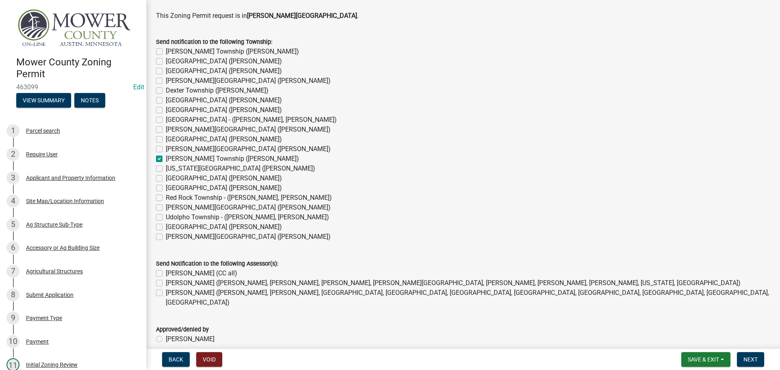
checkbox input "false"
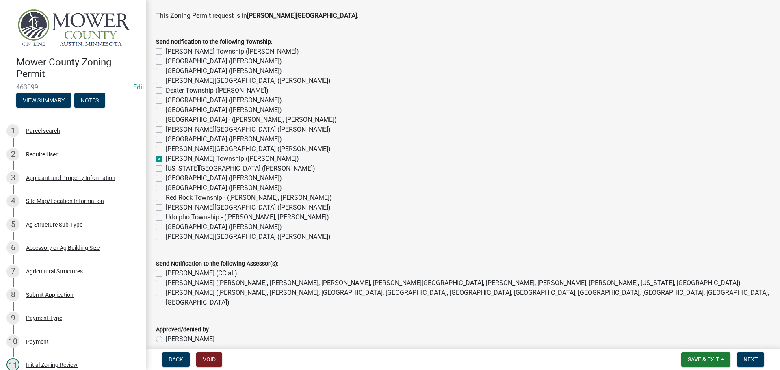
checkbox input "false"
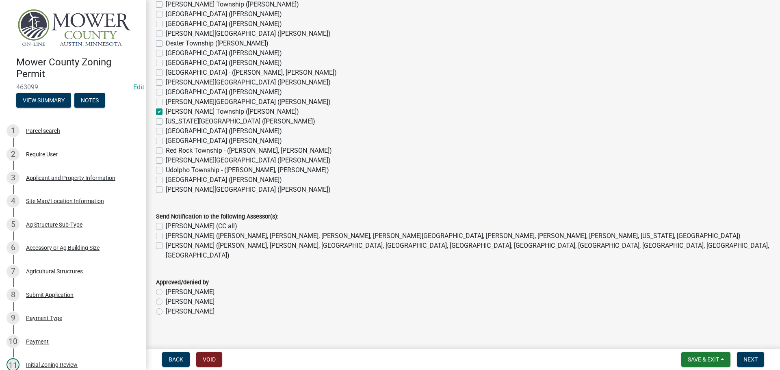
click at [166, 226] on label "[PERSON_NAME] (CC all)" at bounding box center [202, 227] width 72 height 10
click at [166, 226] on input "[PERSON_NAME] (CC all)" at bounding box center [168, 224] width 5 height 5
checkbox input "true"
checkbox input "false"
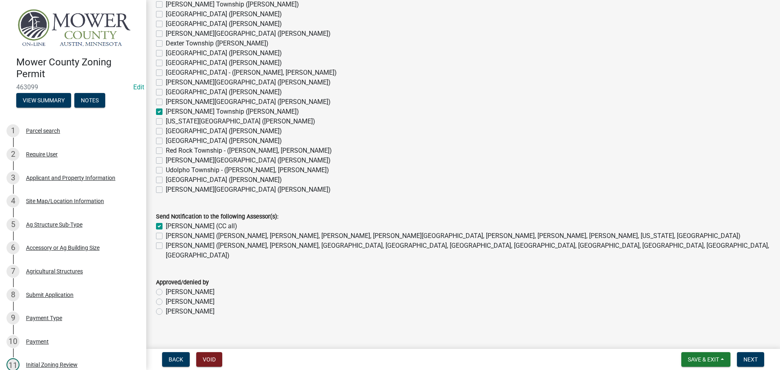
click at [166, 307] on label "[PERSON_NAME]" at bounding box center [190, 312] width 49 height 10
click at [166, 307] on input "[PERSON_NAME]" at bounding box center [168, 309] width 5 height 5
radio input "true"
click at [748, 359] on span "Next" at bounding box center [751, 359] width 14 height 7
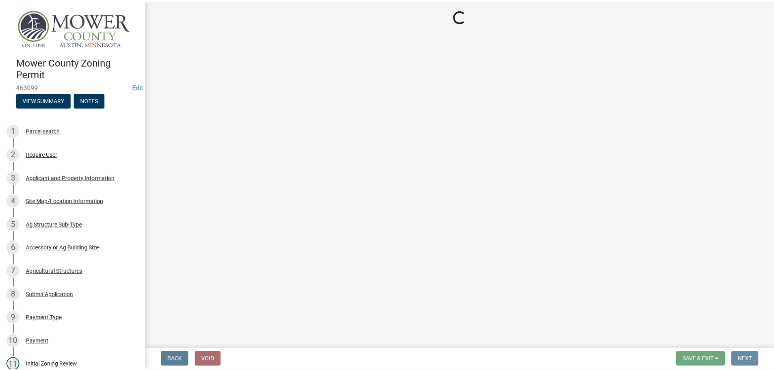
scroll to position [0, 0]
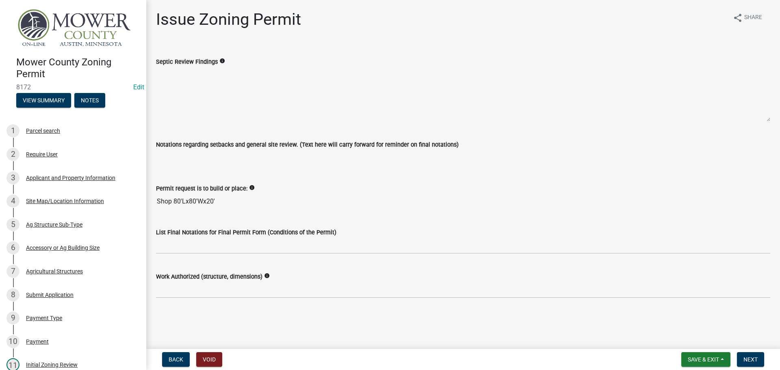
drag, startPoint x: 218, startPoint y: 203, endPoint x: 150, endPoint y: 201, distance: 67.9
click at [150, 201] on div "Permit request is to build or place: info Shop 80'Lx80'Wx20'" at bounding box center [463, 190] width 627 height 37
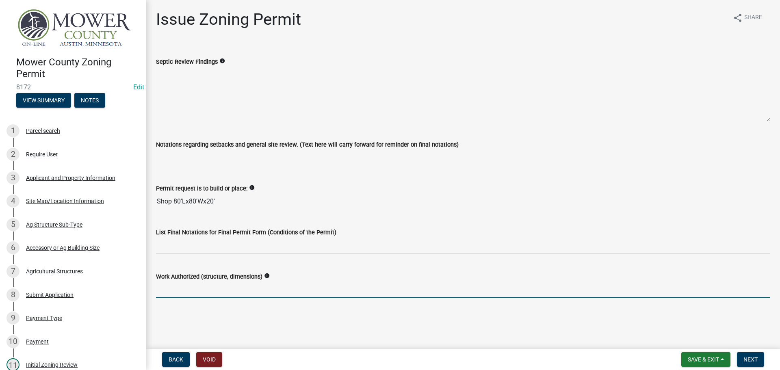
click at [167, 291] on input "Work Authorized (structure, dimensions)" at bounding box center [463, 290] width 615 height 17
paste input "Shop 80'Lx80'Wx20'"
type input "Shop 80'Lx80'Wx20'"
click at [745, 361] on span "Next" at bounding box center [751, 359] width 14 height 7
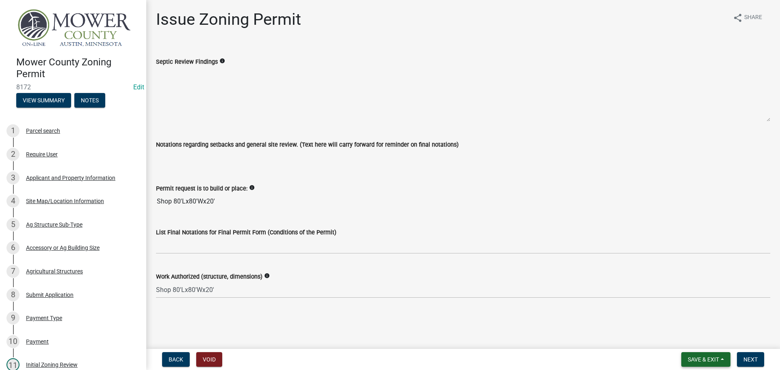
click at [717, 358] on span "Save & Exit" at bounding box center [703, 359] width 31 height 7
click at [704, 340] on button "Save & Exit" at bounding box center [698, 339] width 65 height 20
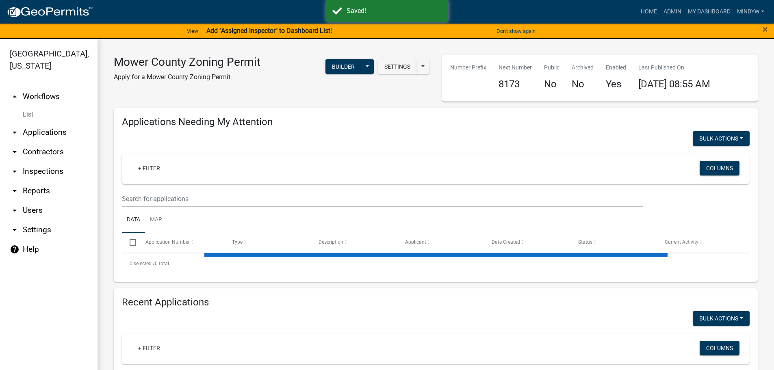
select select "1: 25"
